Goal: Find contact information: Find contact information

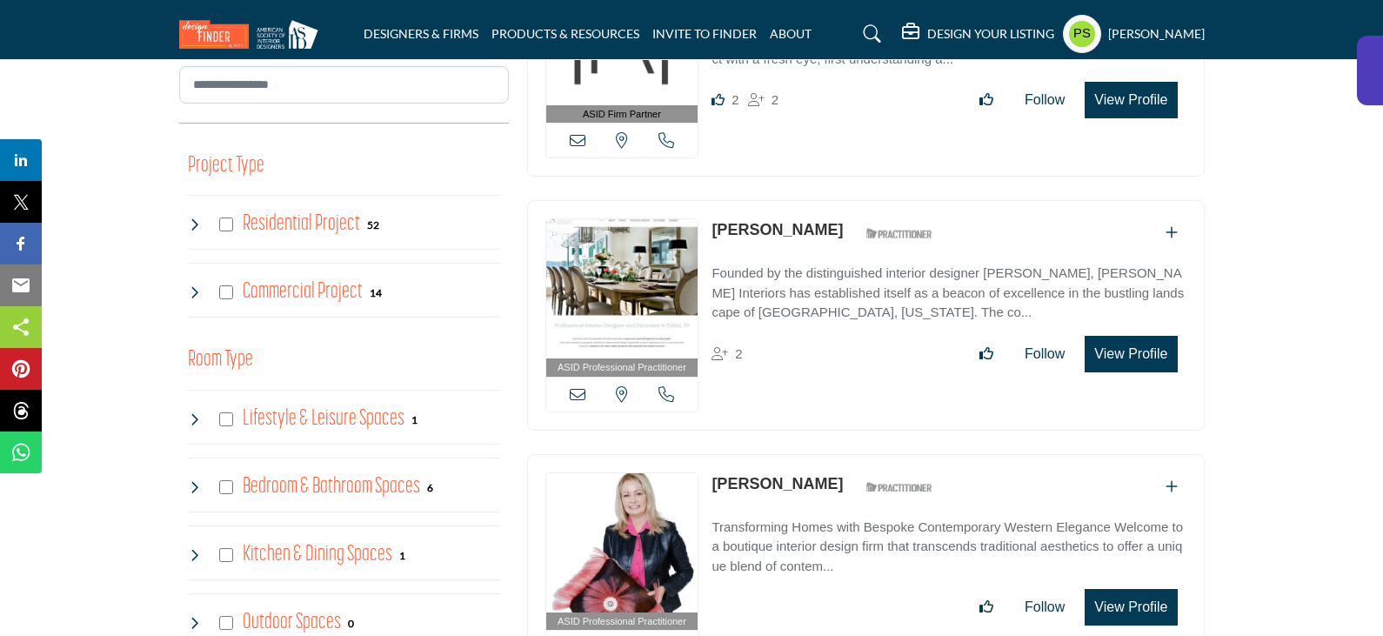
scroll to position [1044, 0]
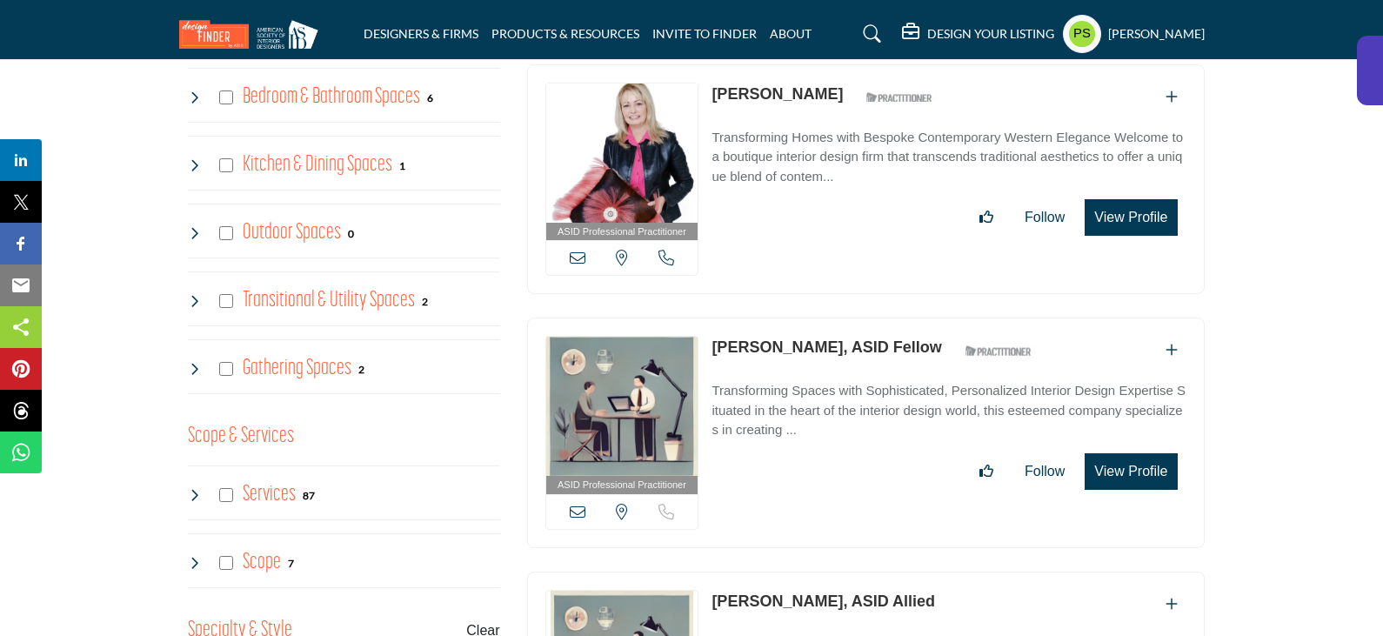
drag, startPoint x: 706, startPoint y: 565, endPoint x: 838, endPoint y: 565, distance: 132.2
copy div "View email address of this listing Sorry, but we don't have a location for this…"
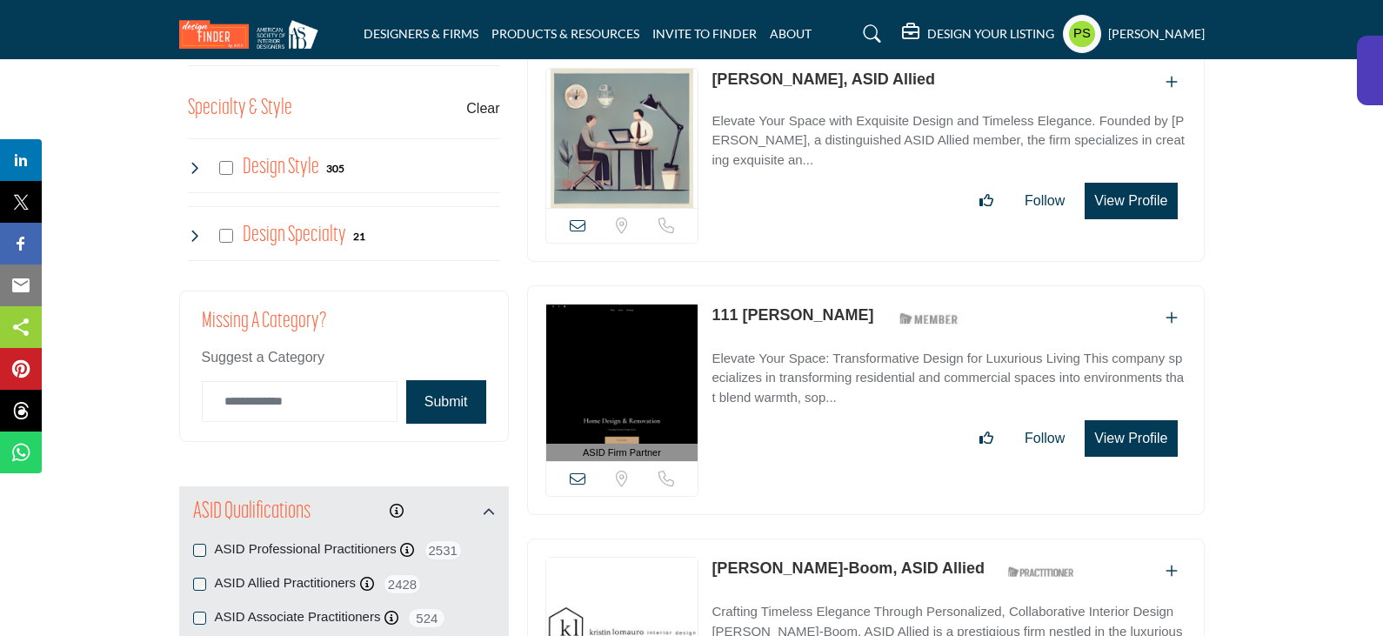
scroll to position [1305, 0]
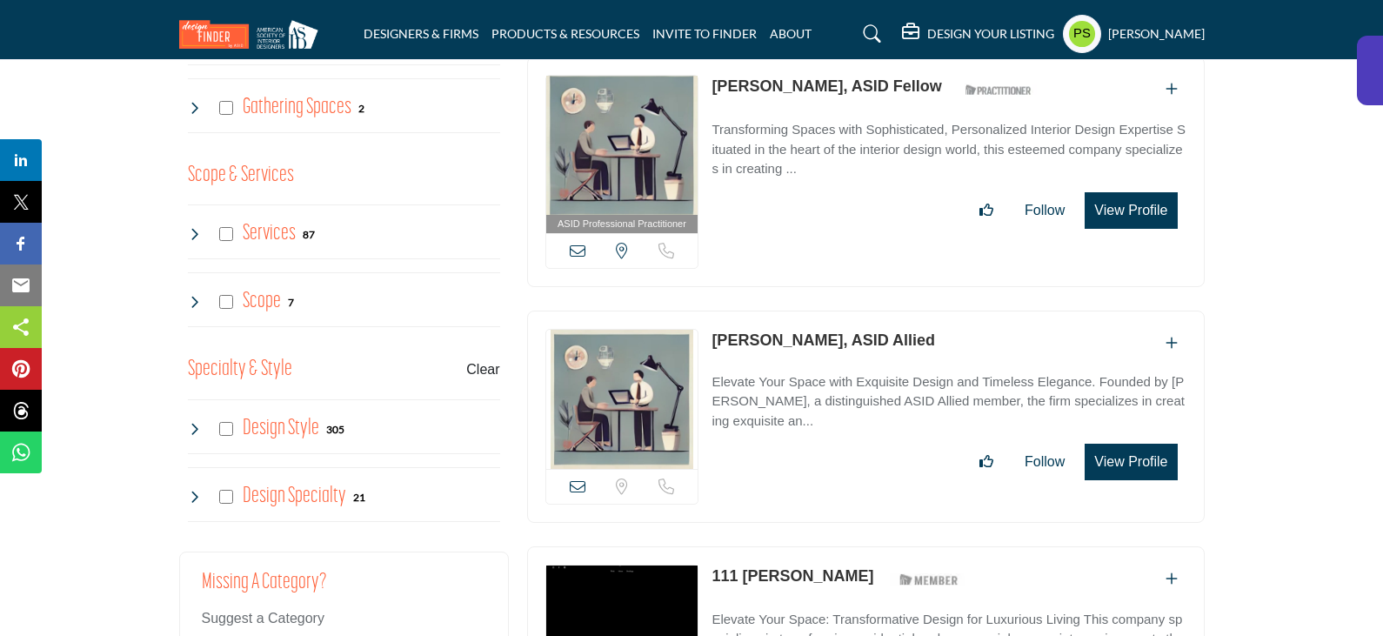
click at [194, 422] on icon at bounding box center [195, 429] width 14 height 14
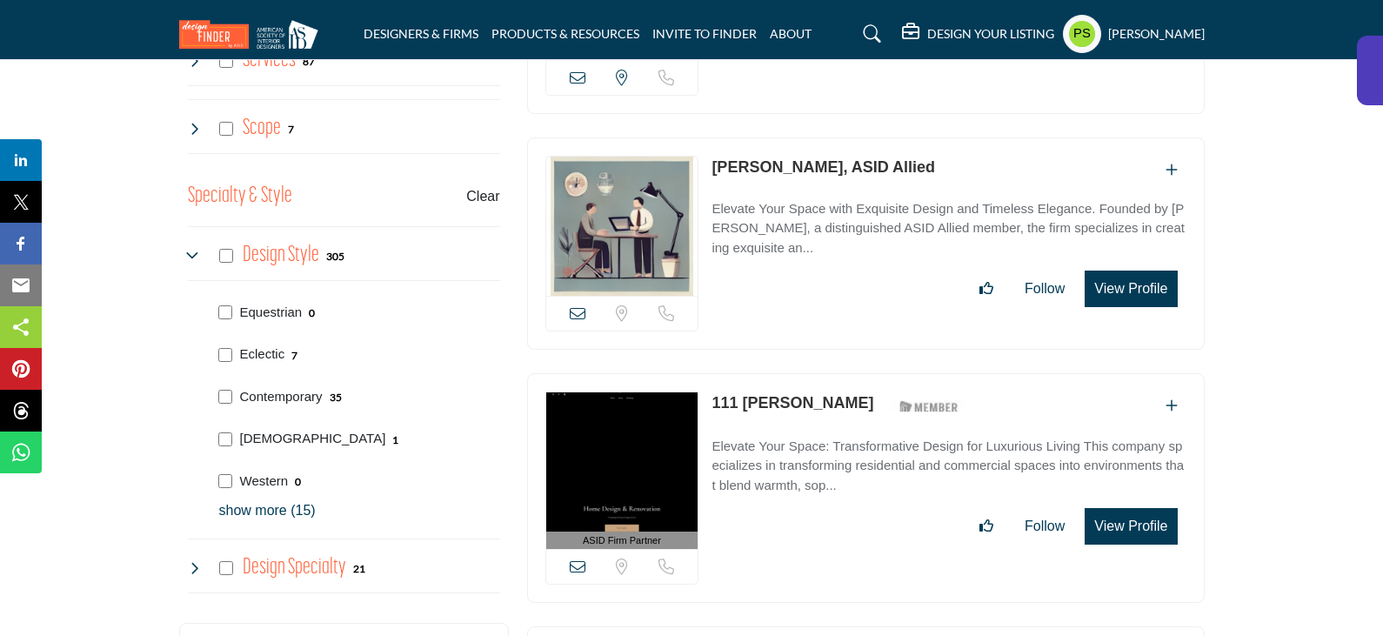
scroll to position [1479, 0]
click at [253, 499] on p "show more (15)" at bounding box center [359, 509] width 281 height 21
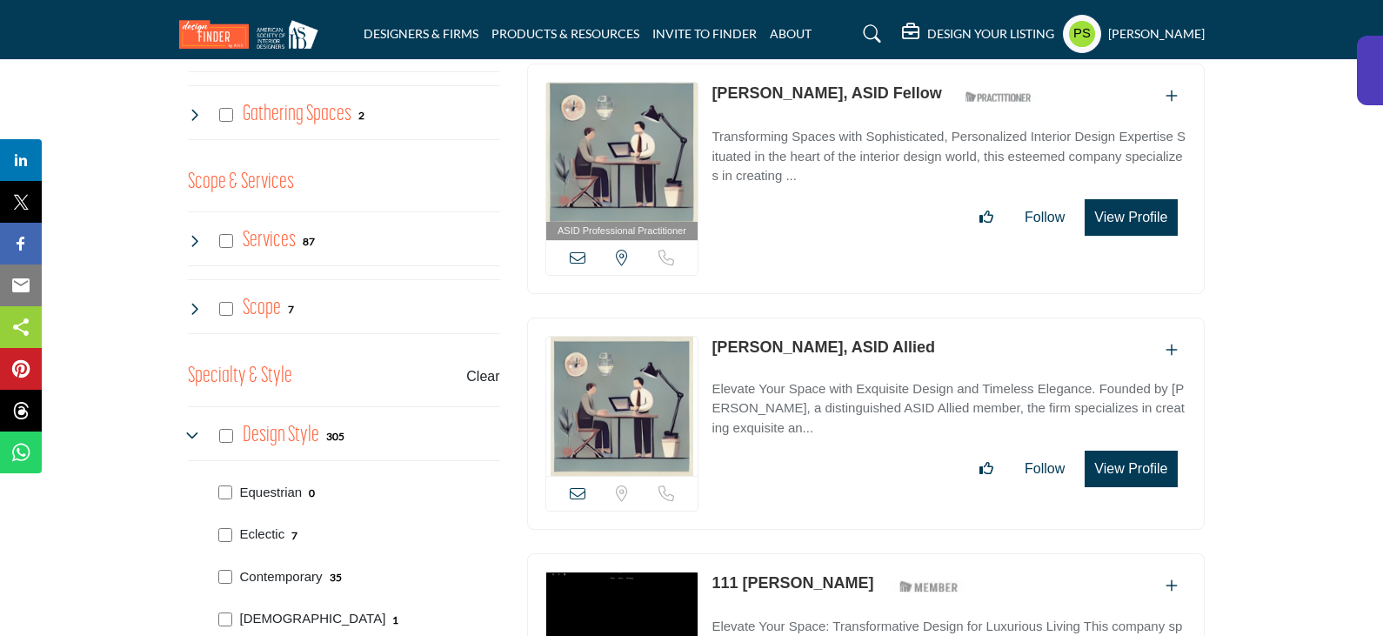
scroll to position [1305, 0]
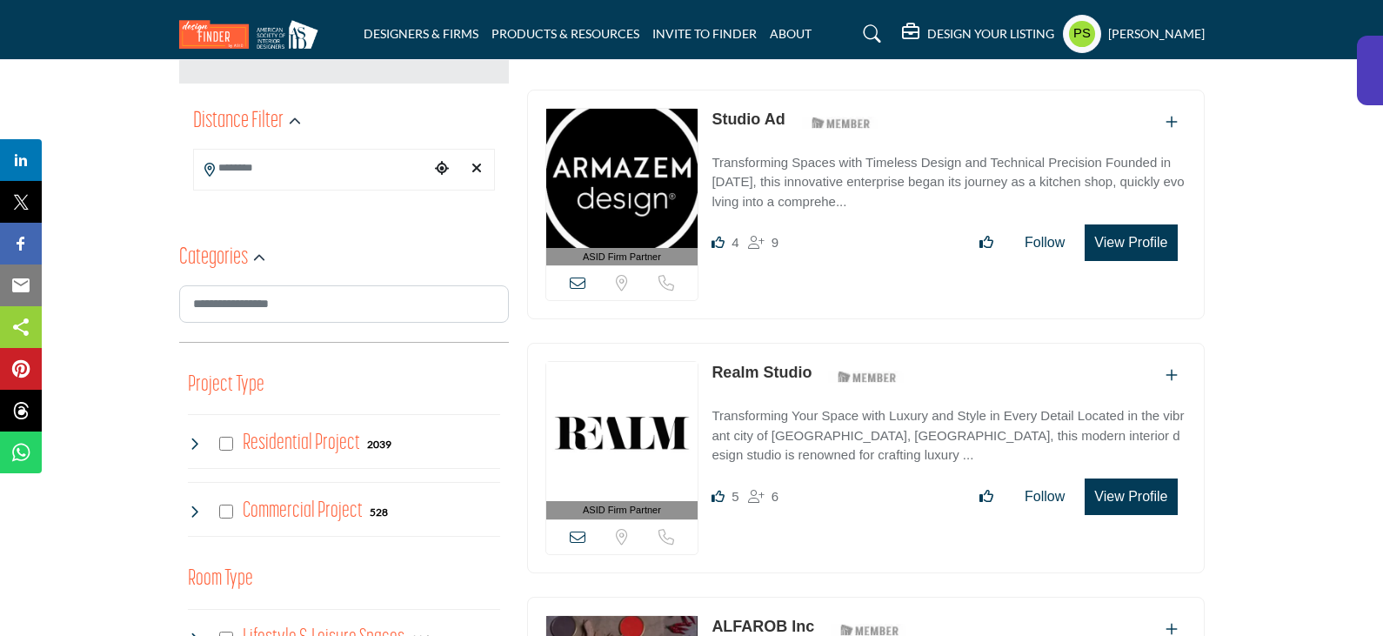
scroll to position [1392, 0]
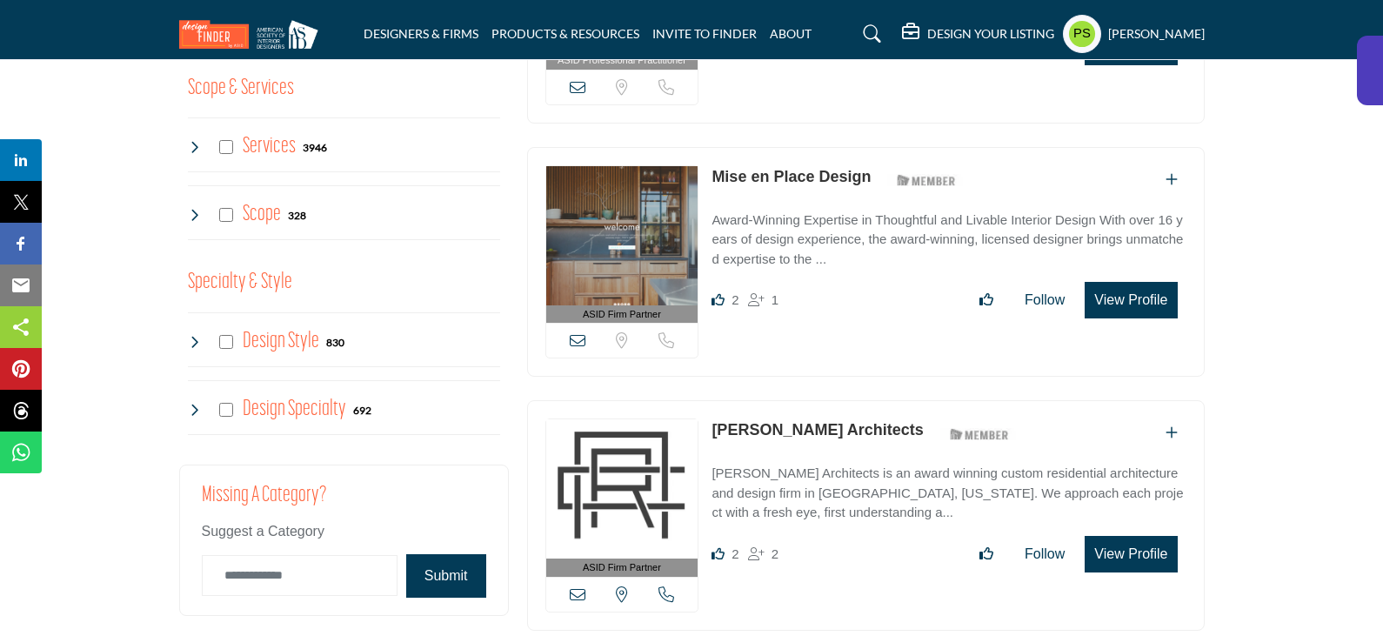
click at [193, 335] on icon at bounding box center [195, 342] width 14 height 14
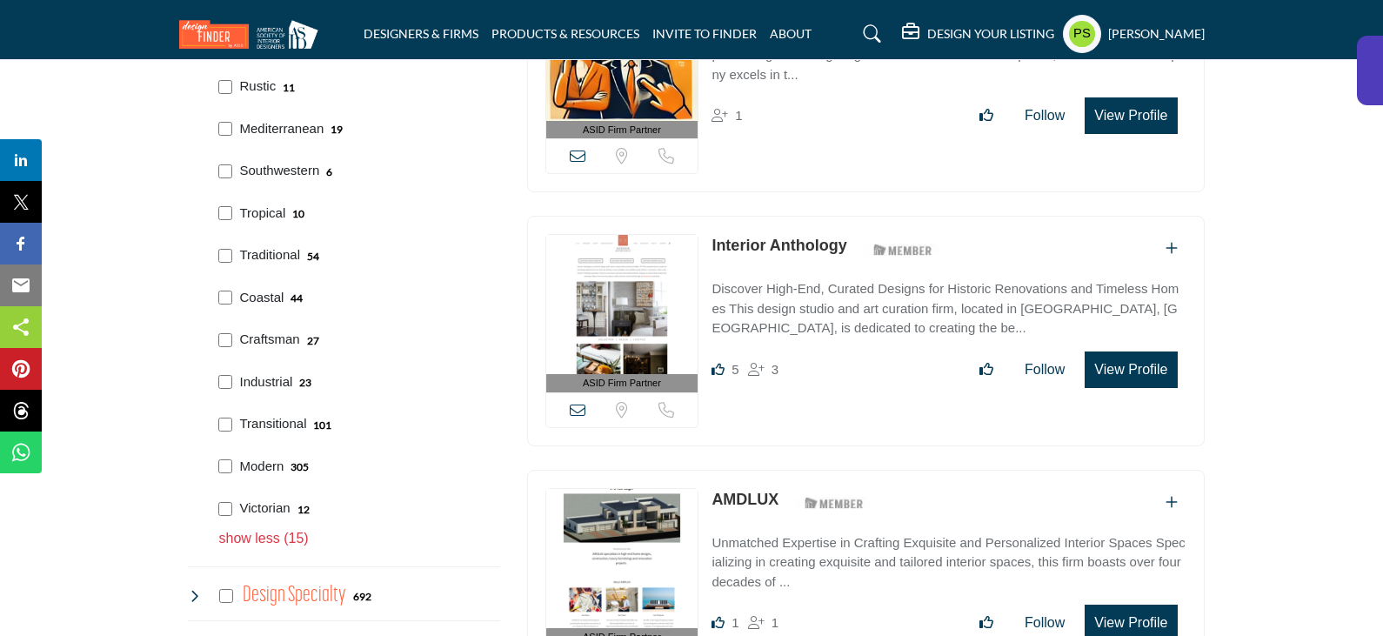
scroll to position [2088, 0]
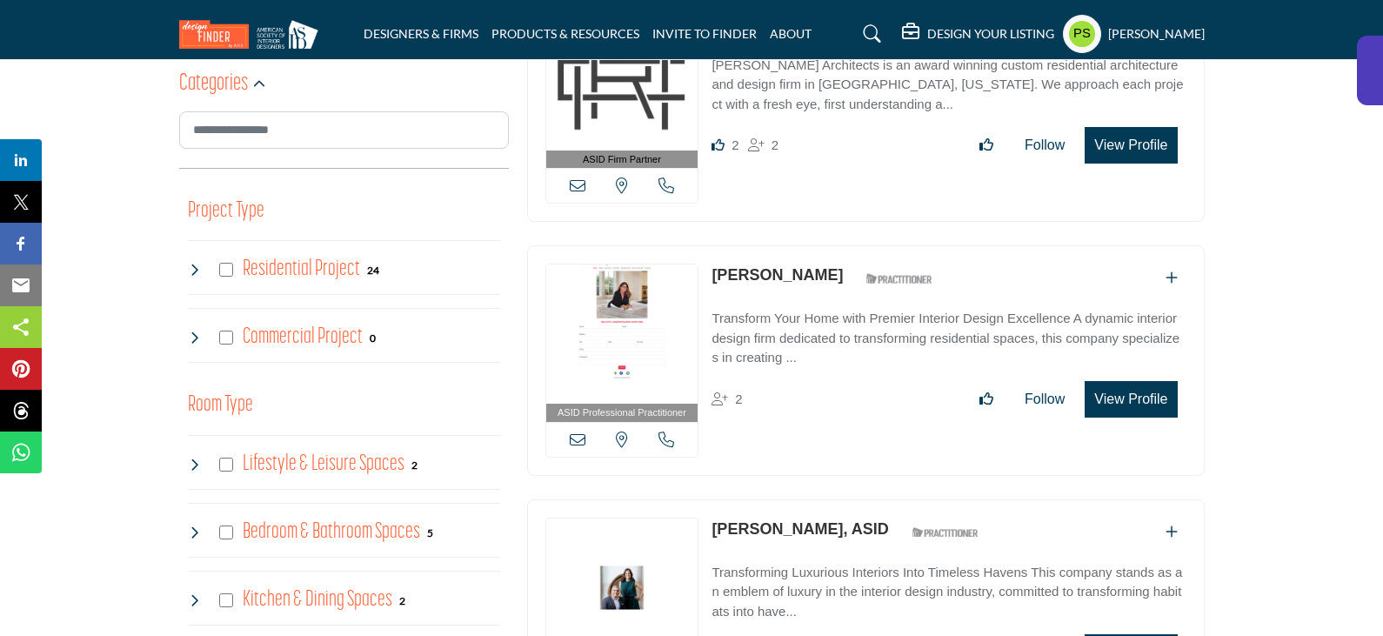
scroll to position [783, 0]
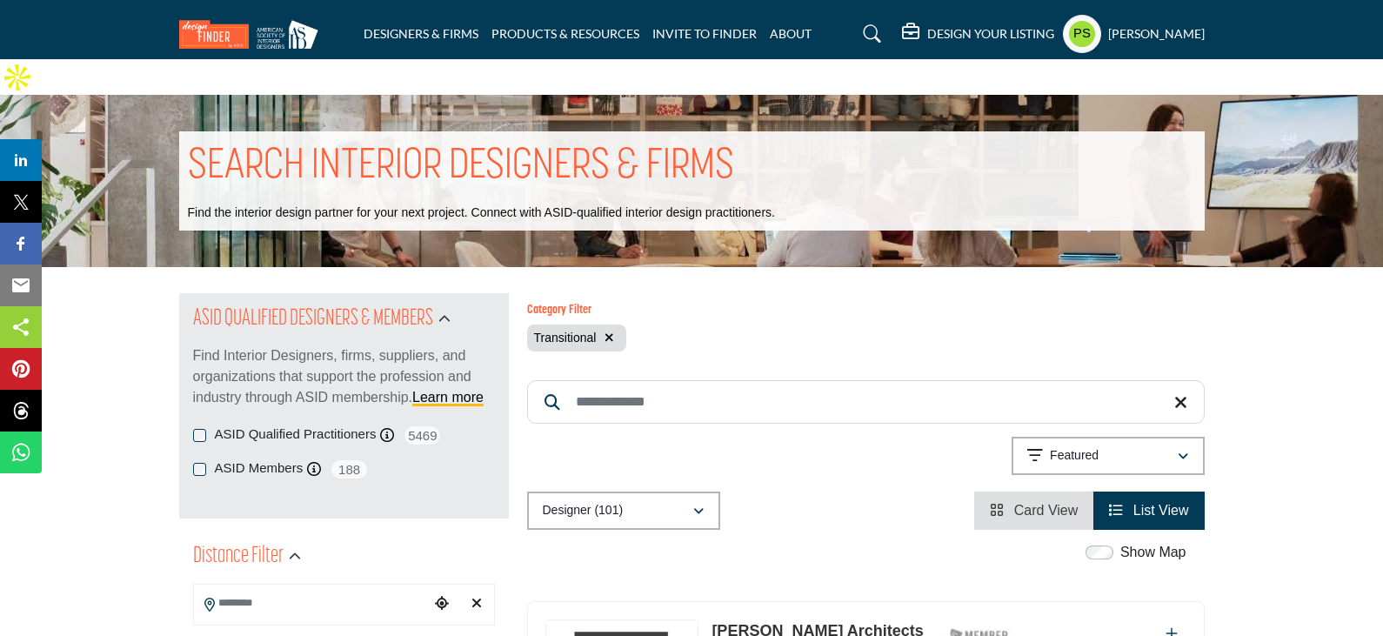
click at [910, 304] on div "Category Filter Transitional" at bounding box center [866, 328] width 678 height 48
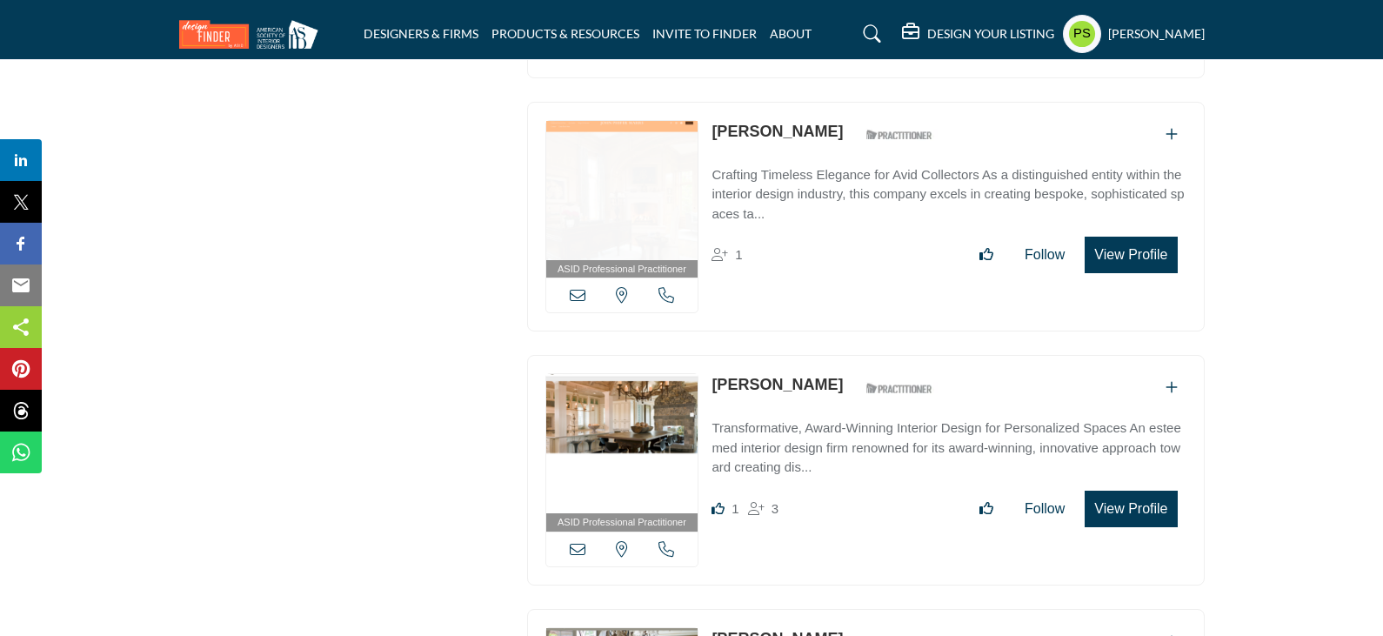
scroll to position [5133, 0]
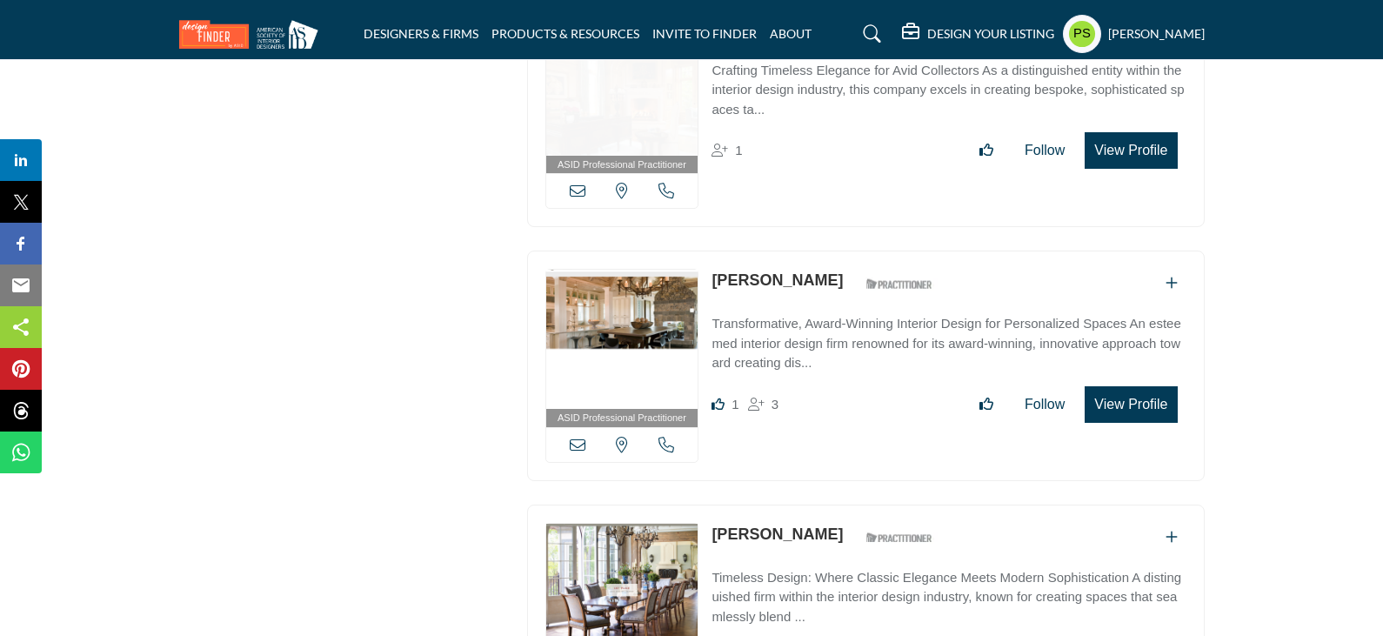
drag, startPoint x: 708, startPoint y: 232, endPoint x: 835, endPoint y: 243, distance: 127.4
click at [835, 251] on div "ASID Professional Practitioner ASID Professional Practitioners have successfull…" at bounding box center [866, 366] width 678 height 231
copy link "[PERSON_NAME]"
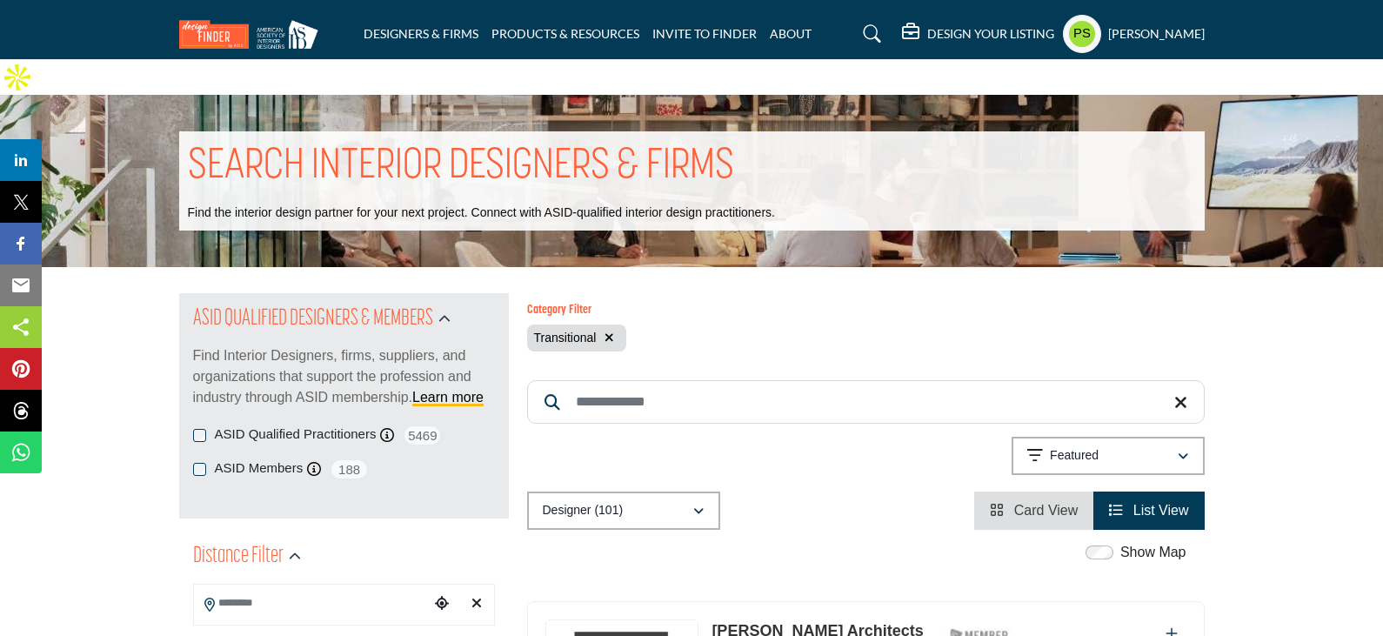
click at [606, 331] on icon "button" at bounding box center [610, 337] width 10 height 12
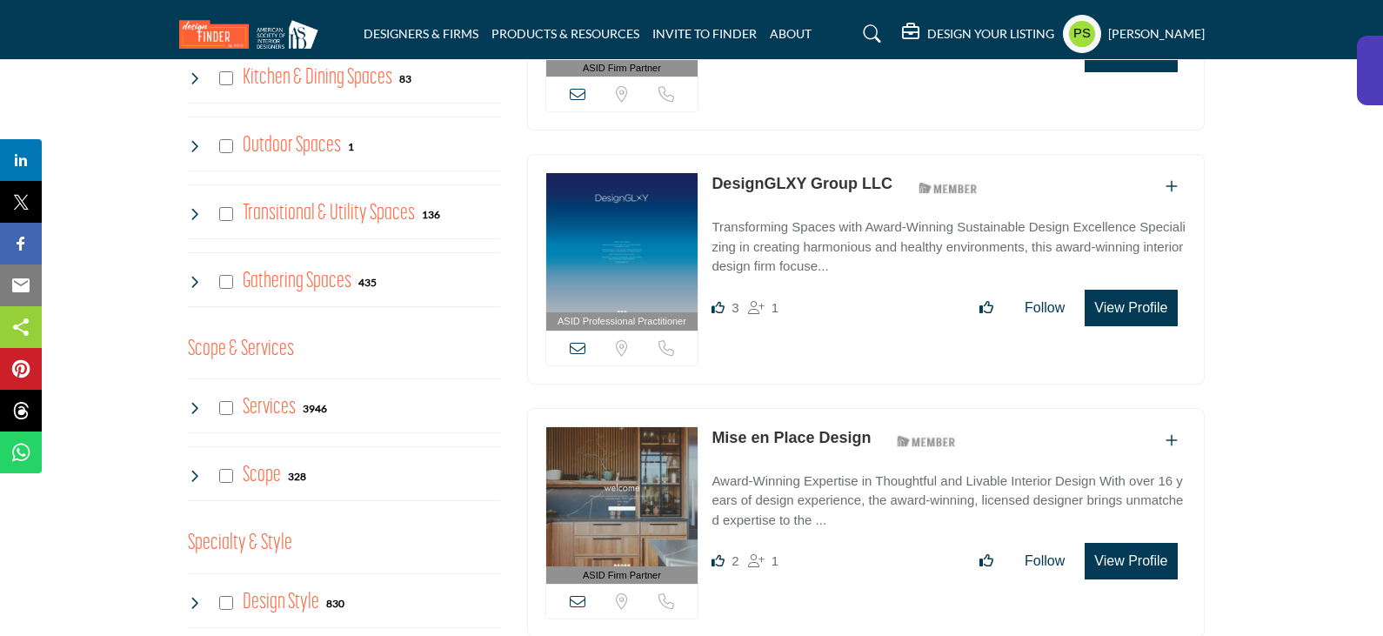
scroll to position [1479, 0]
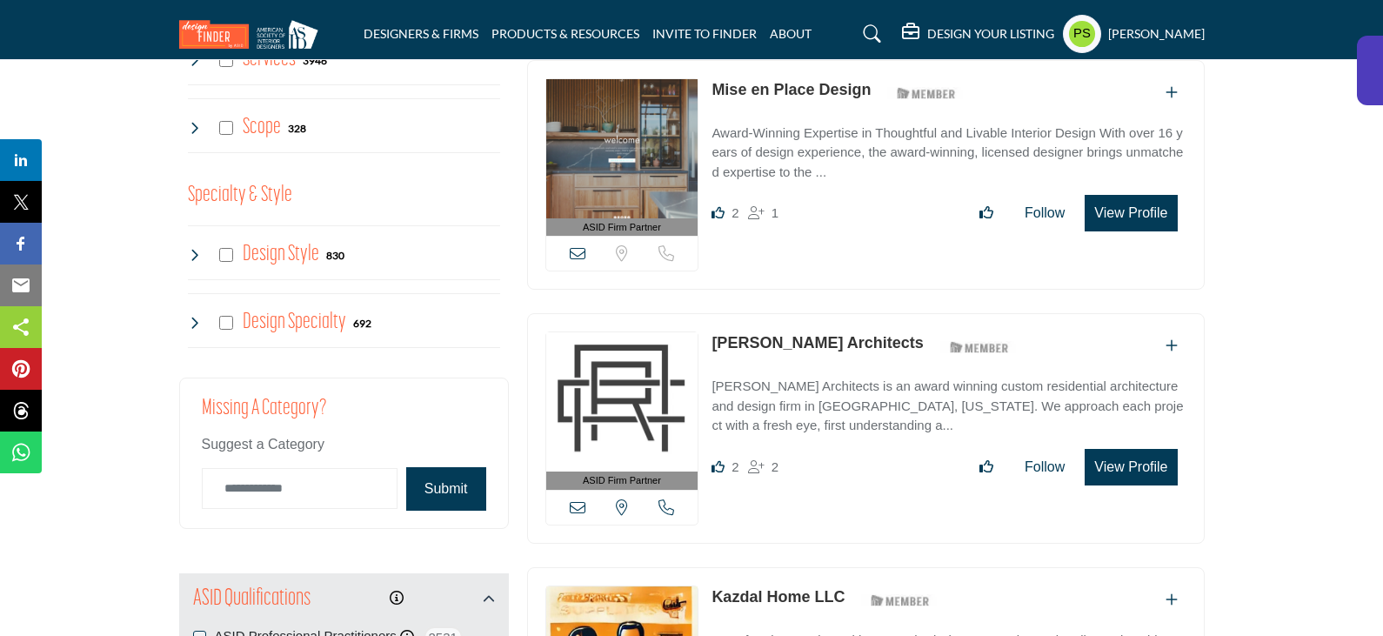
click at [199, 248] on icon at bounding box center [195, 255] width 14 height 14
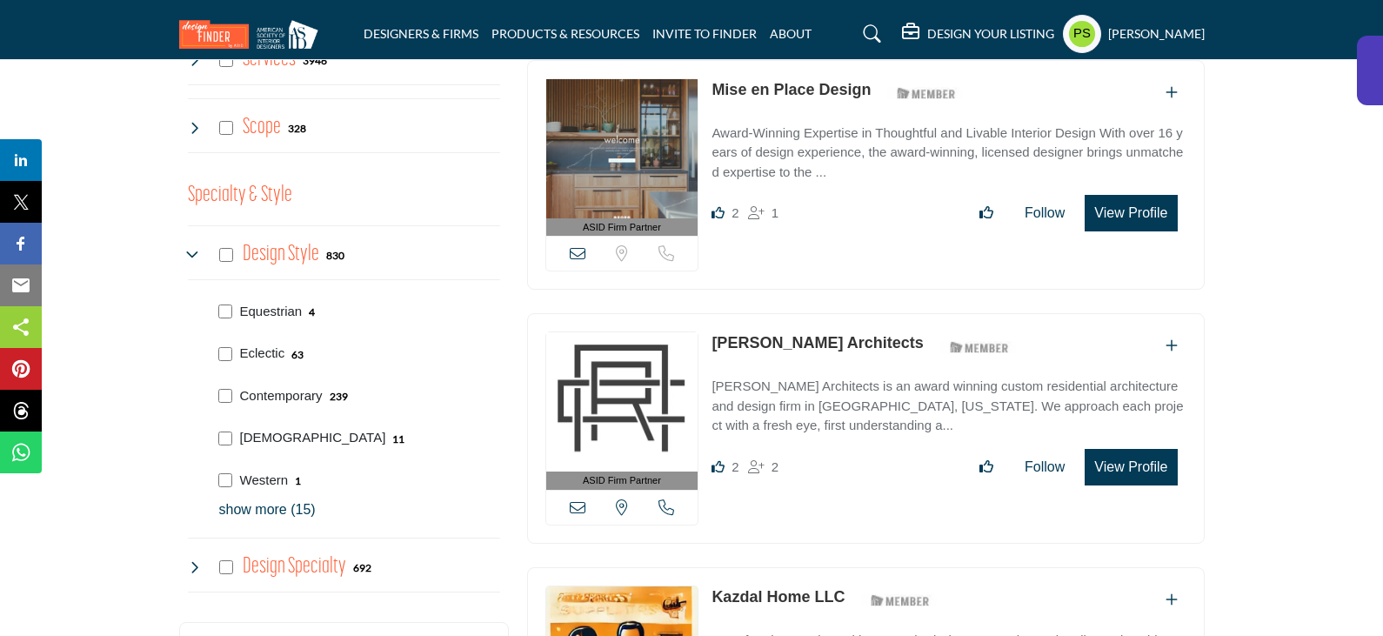
click at [276, 499] on p "show more (15)" at bounding box center [359, 509] width 281 height 21
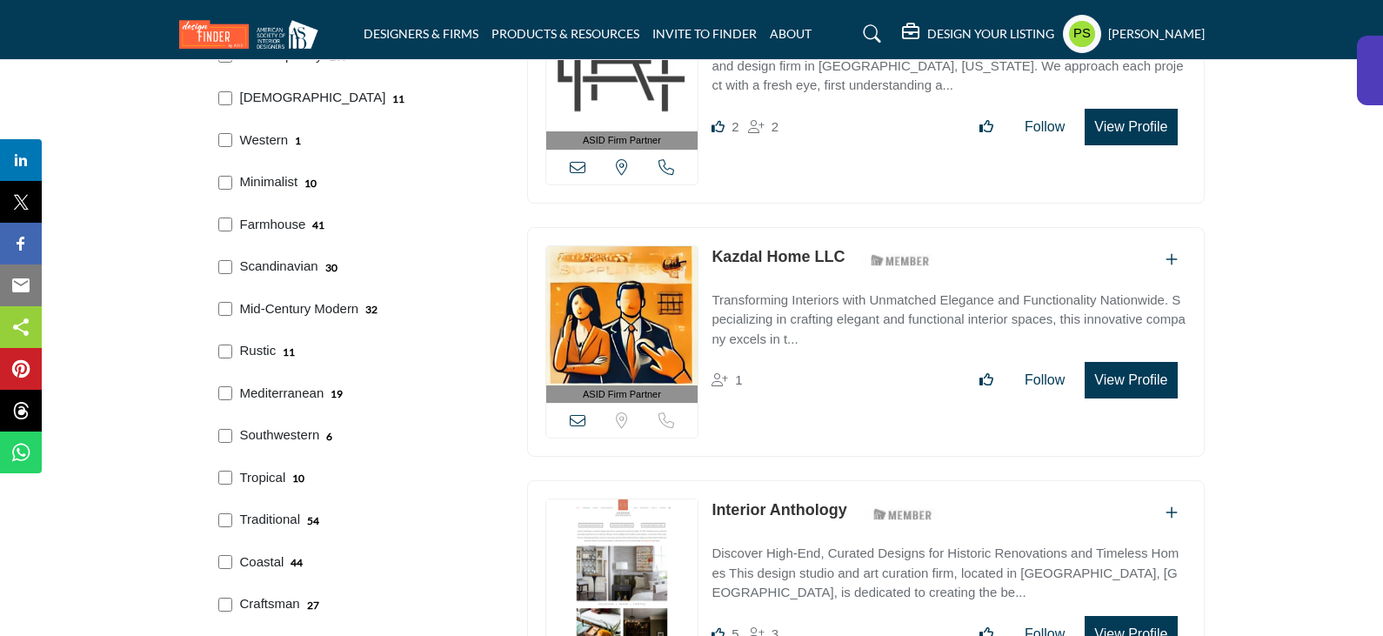
scroll to position [1914, 0]
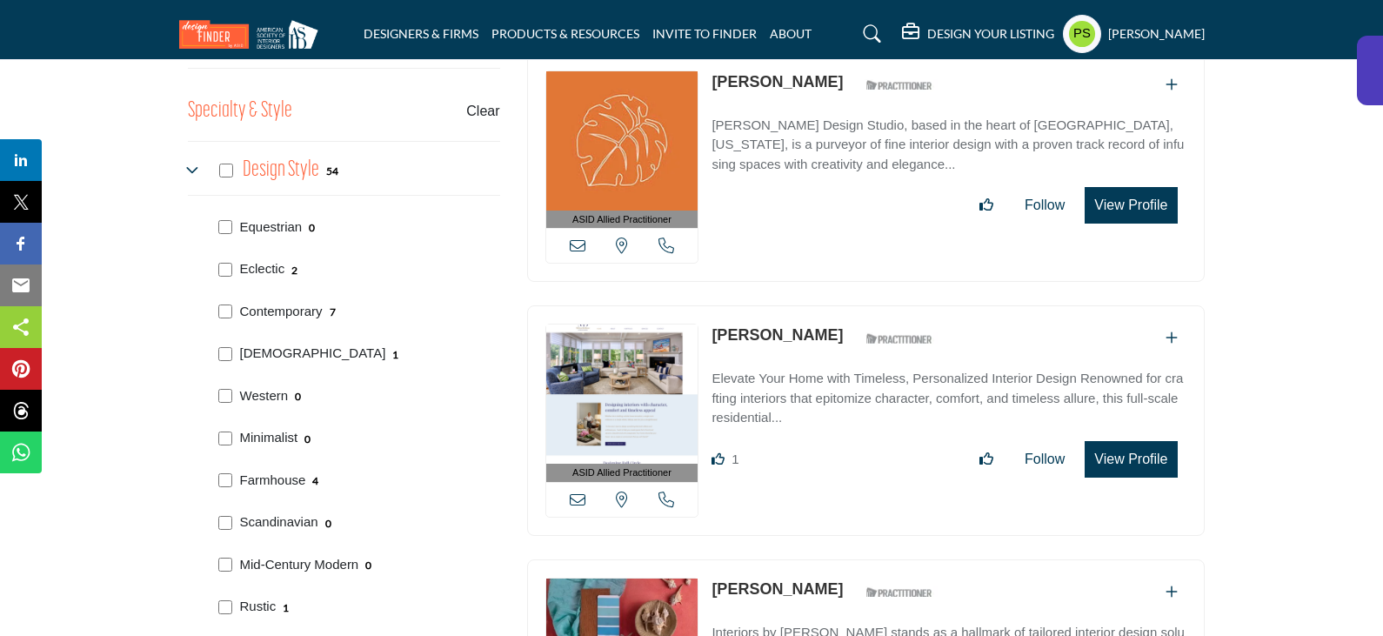
scroll to position [1479, 0]
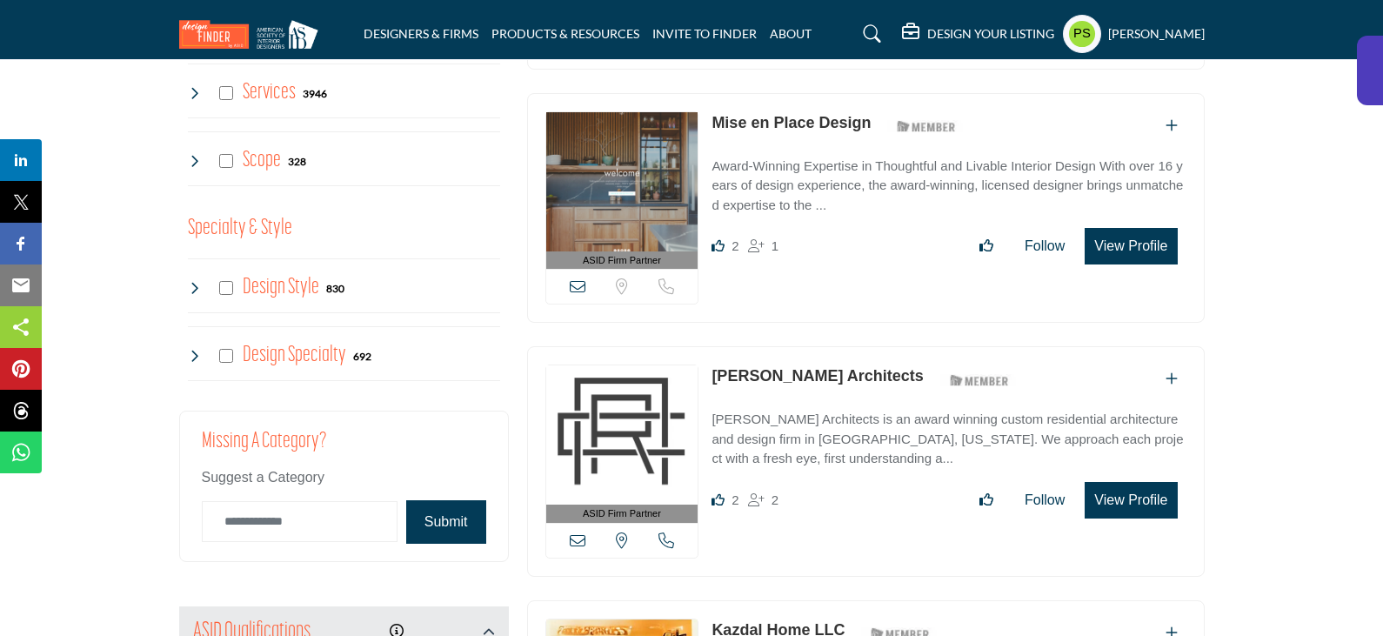
scroll to position [1479, 0]
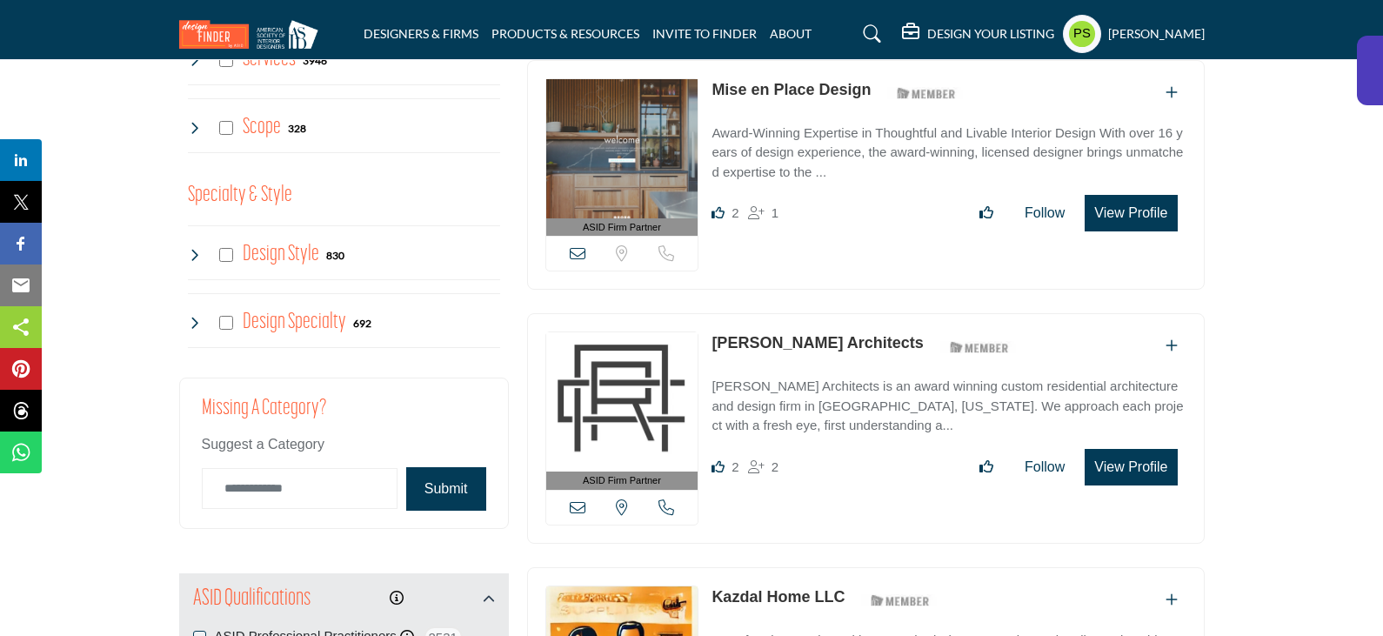
click at [200, 316] on icon at bounding box center [195, 323] width 14 height 14
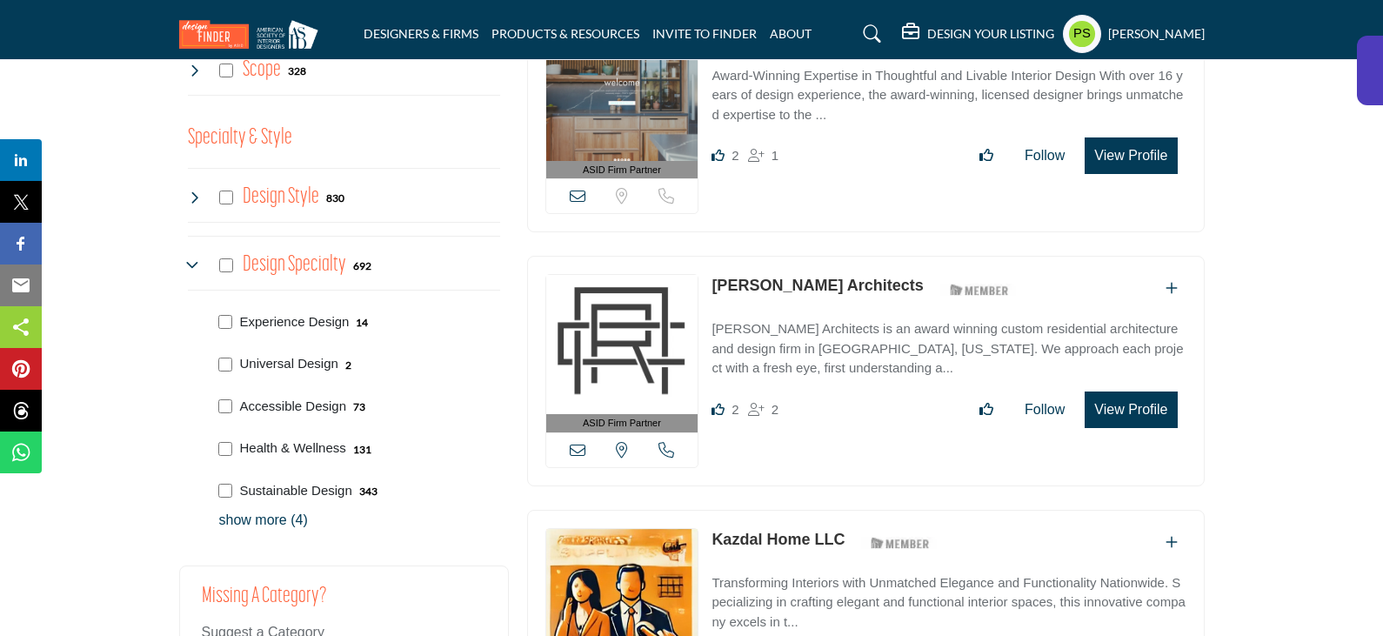
scroll to position [1566, 0]
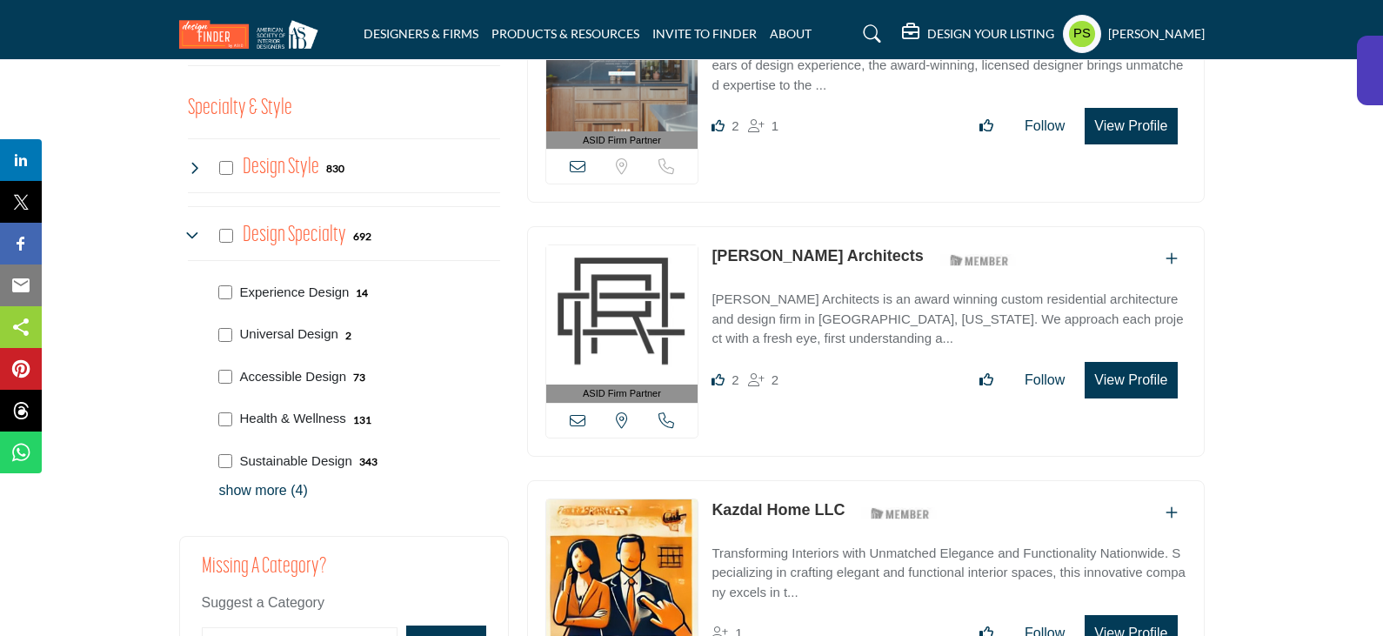
click at [251, 480] on p "show more (4)" at bounding box center [359, 490] width 281 height 21
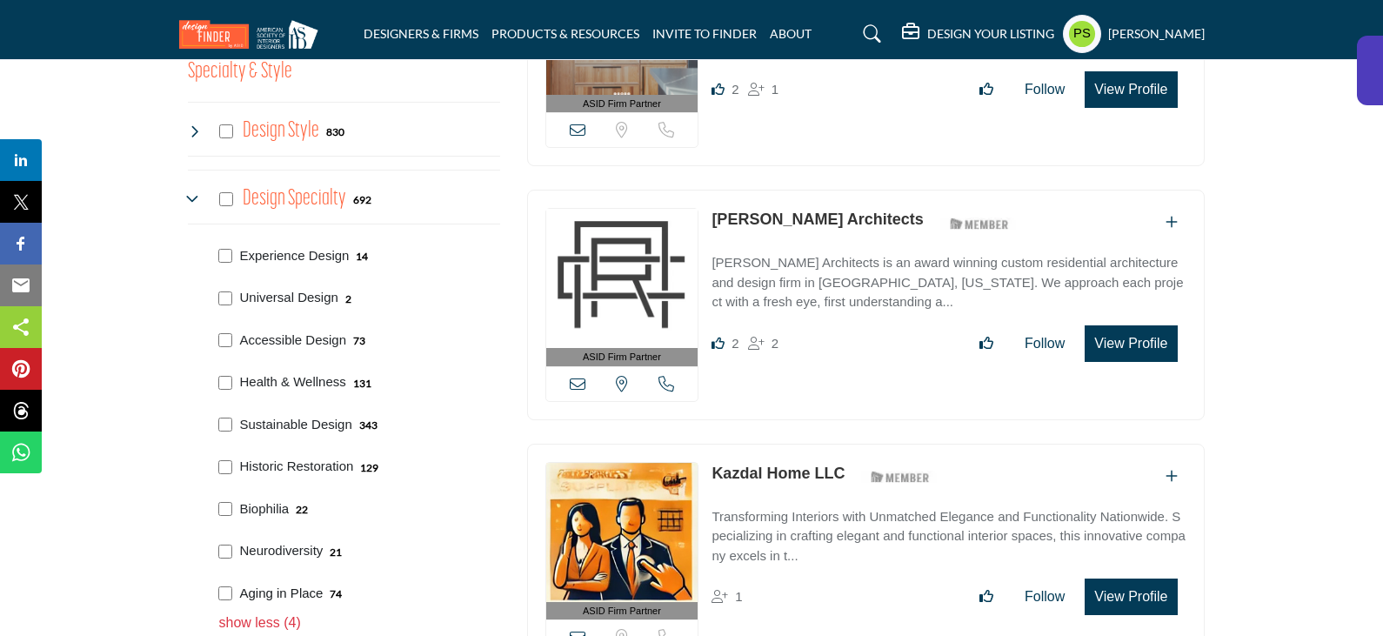
scroll to position [1653, 0]
